Goal: Check status: Check status

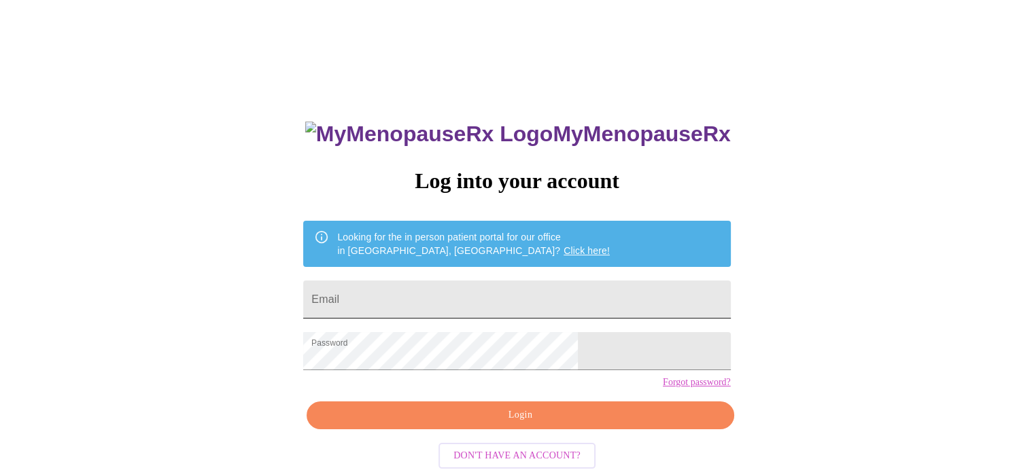
click at [482, 281] on input "Email" at bounding box center [516, 300] width 427 height 38
click at [534, 296] on input "laurelhansen75@gmail.com" at bounding box center [516, 300] width 427 height 38
drag, startPoint x: 520, startPoint y: 300, endPoint x: 453, endPoint y: 296, distance: 67.5
click at [453, 296] on input "laurelhansen75@gmail.com" at bounding box center [516, 300] width 427 height 38
type input "laurelhansen2000@yahoo.com"
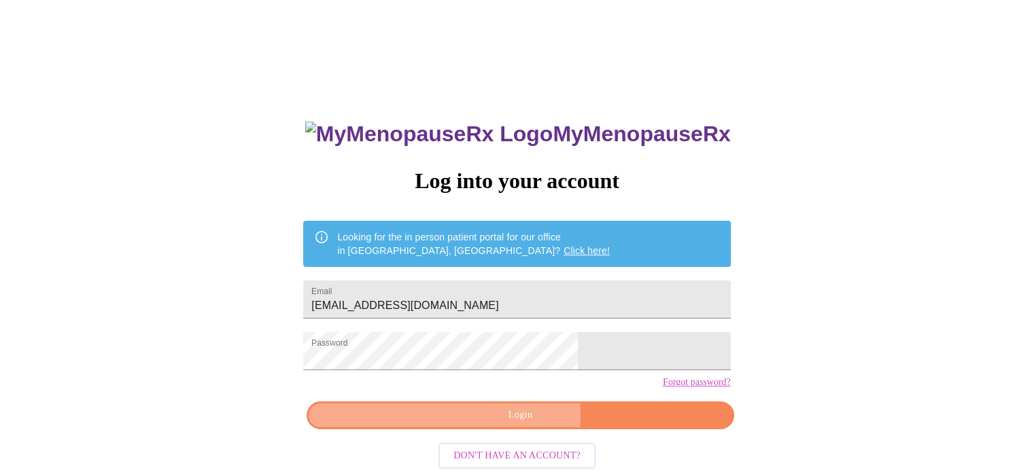
click at [496, 424] on span "Login" at bounding box center [520, 415] width 396 height 17
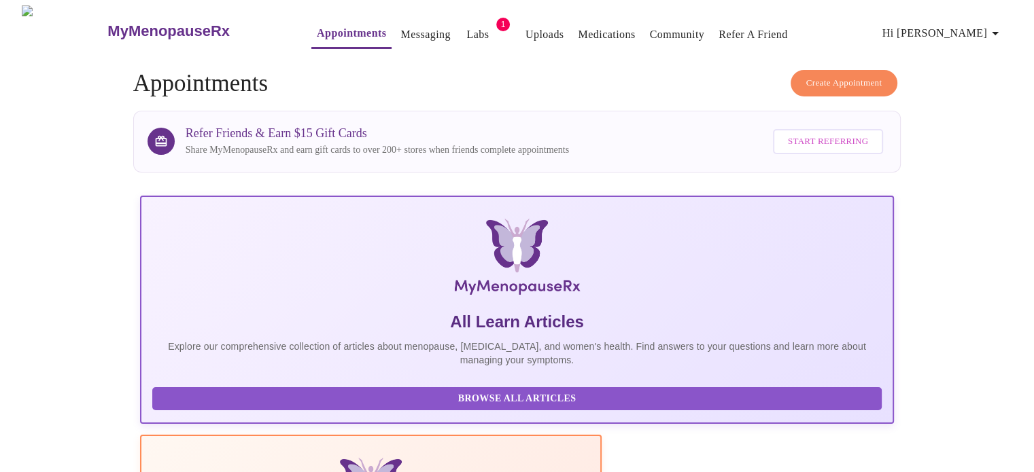
click at [322, 39] on button "Appointments" at bounding box center [351, 34] width 80 height 29
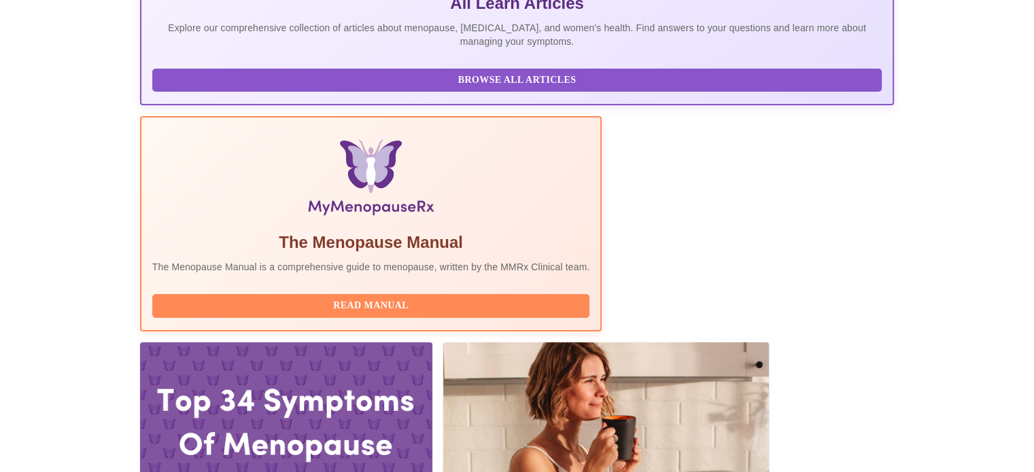
scroll to position [340, 0]
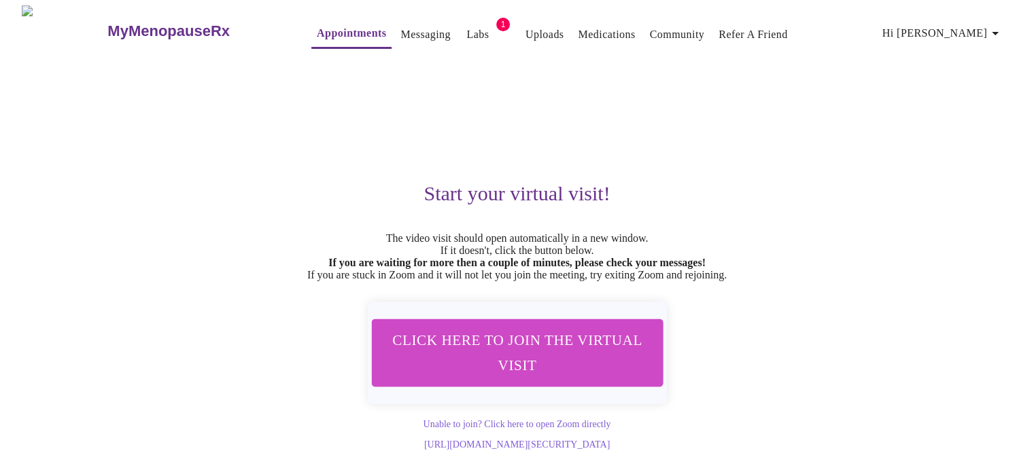
click at [466, 29] on link "Labs" at bounding box center [477, 34] width 22 height 19
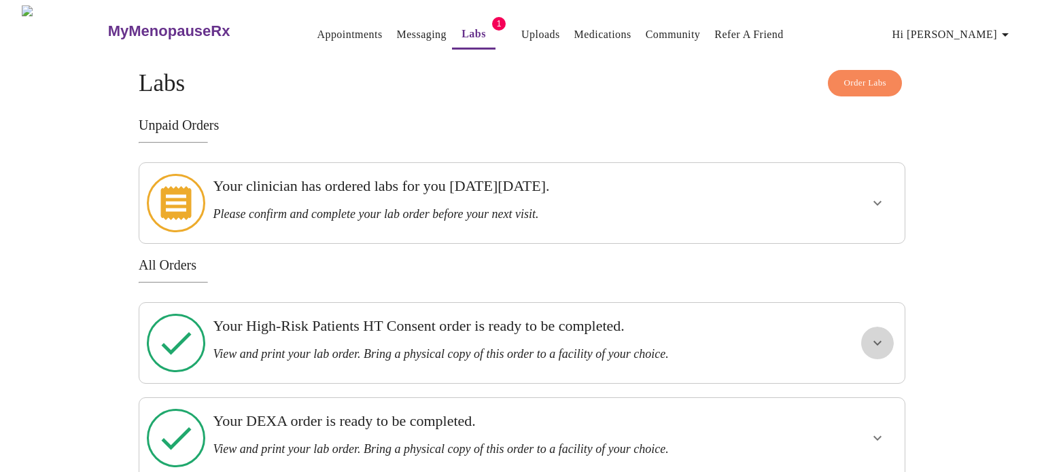
click at [879, 335] on icon "show more" at bounding box center [877, 343] width 16 height 16
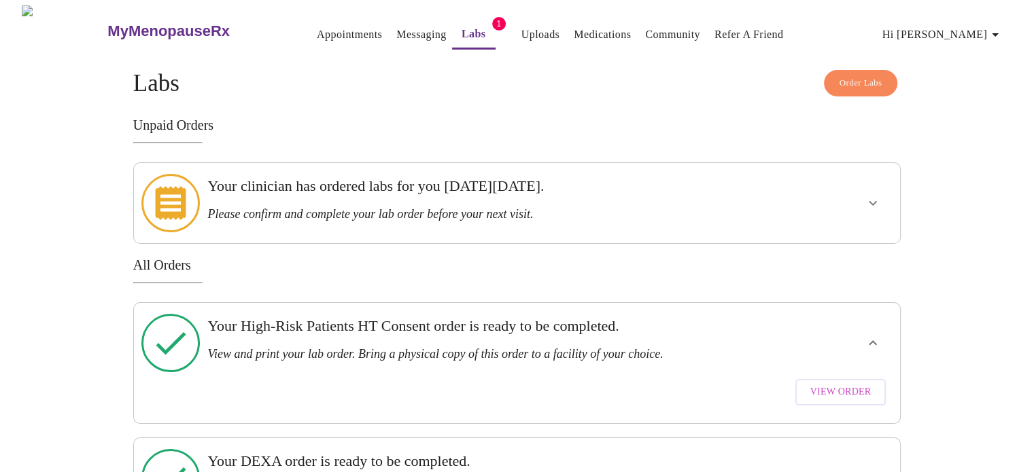
click at [851, 384] on span "View Order" at bounding box center [840, 392] width 61 height 17
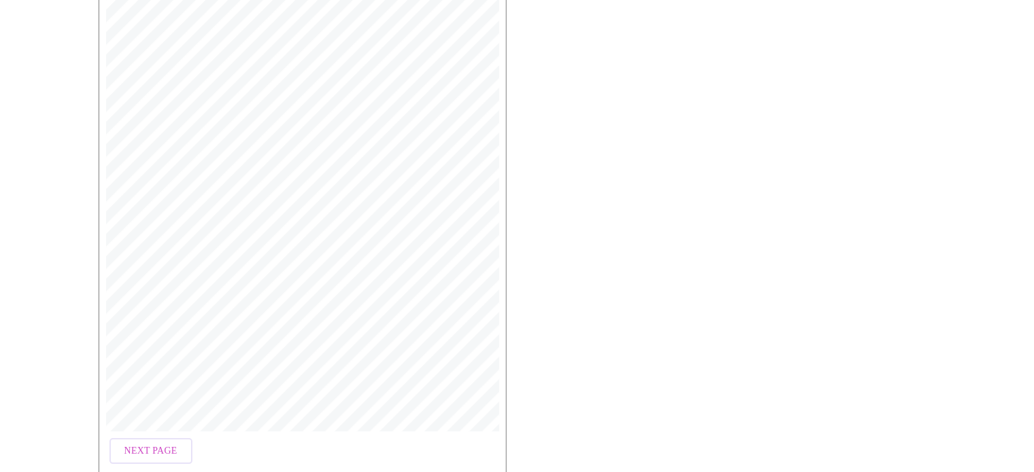
scroll to position [406, 0]
click at [146, 377] on span "Next Page" at bounding box center [150, 385] width 53 height 17
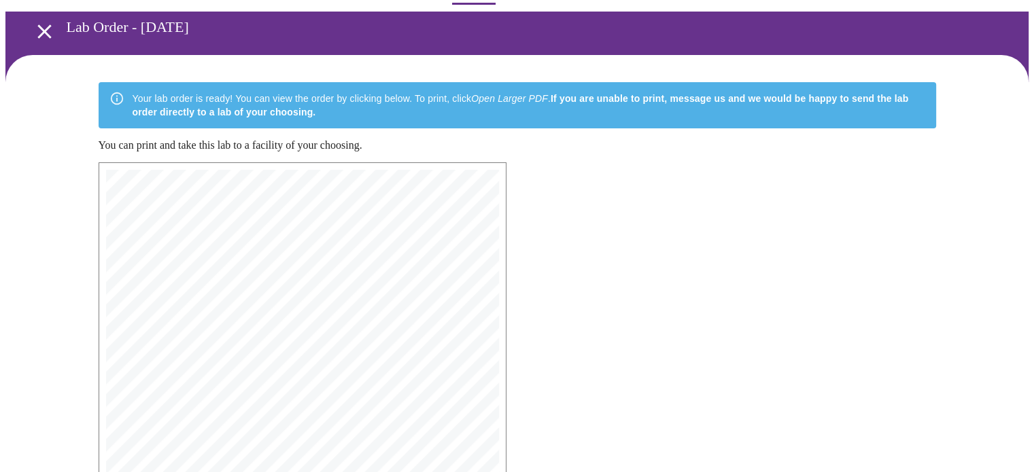
scroll to position [68, 0]
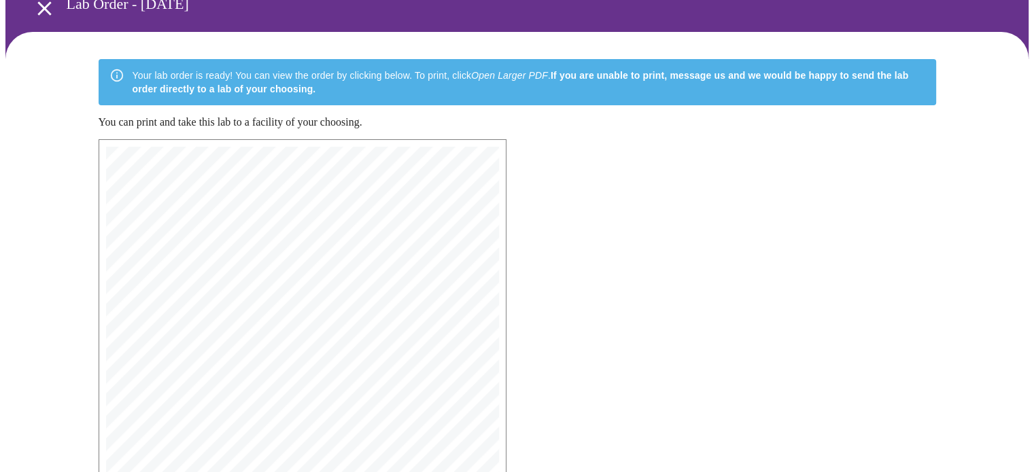
click at [222, 190] on span "Patient Signature: _________________________________________ Date: ____________…" at bounding box center [261, 193] width 253 height 6
